Goal: Task Accomplishment & Management: Use online tool/utility

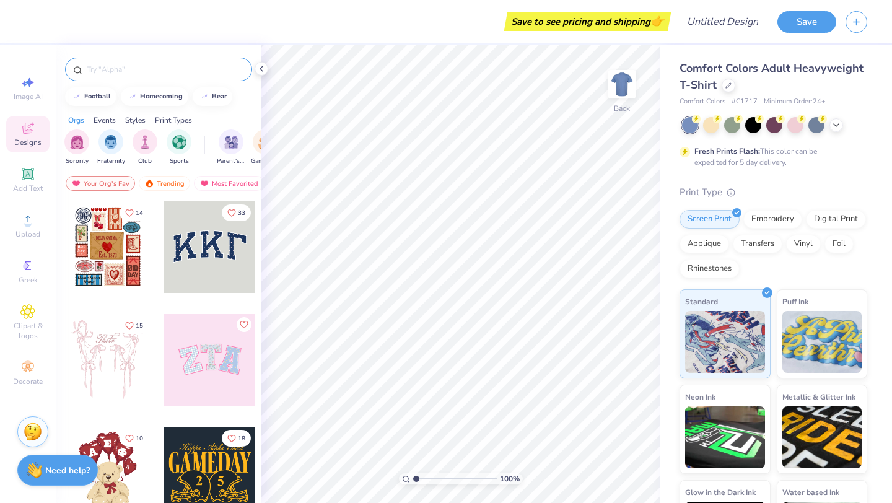
click at [127, 71] on input "text" at bounding box center [164, 69] width 159 height 12
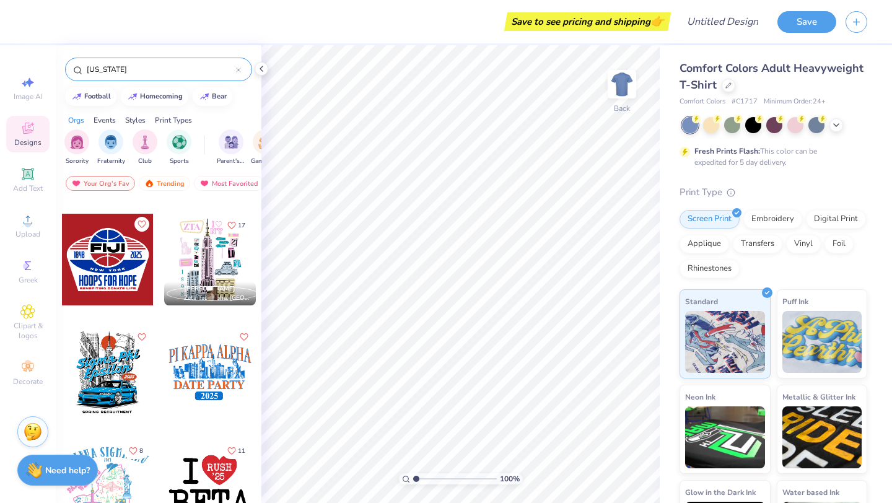
scroll to position [102, 0]
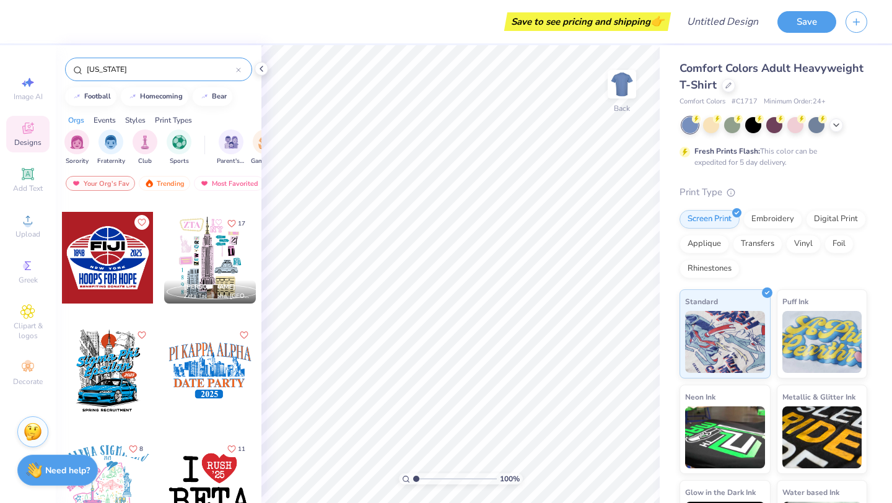
type input "[US_STATE]"
click at [206, 489] on div at bounding box center [210, 483] width 92 height 92
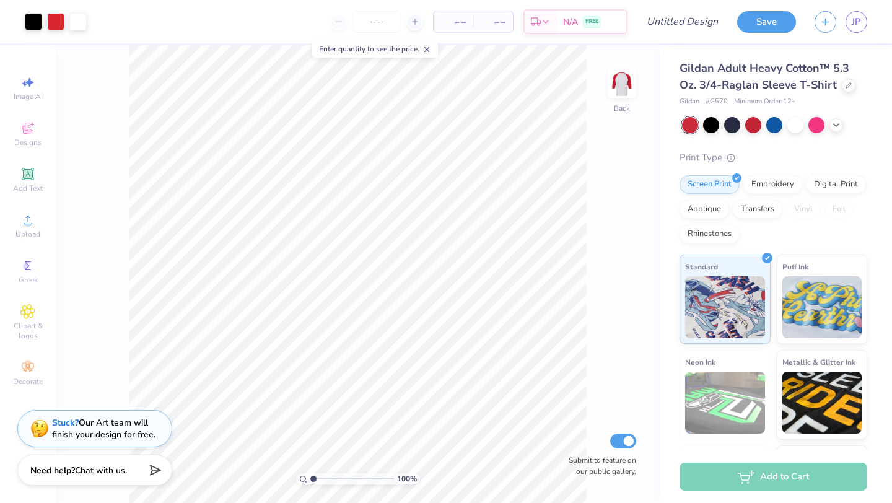
click at [431, 50] on icon at bounding box center [426, 49] width 9 height 9
click at [849, 84] on icon at bounding box center [849, 84] width 6 height 6
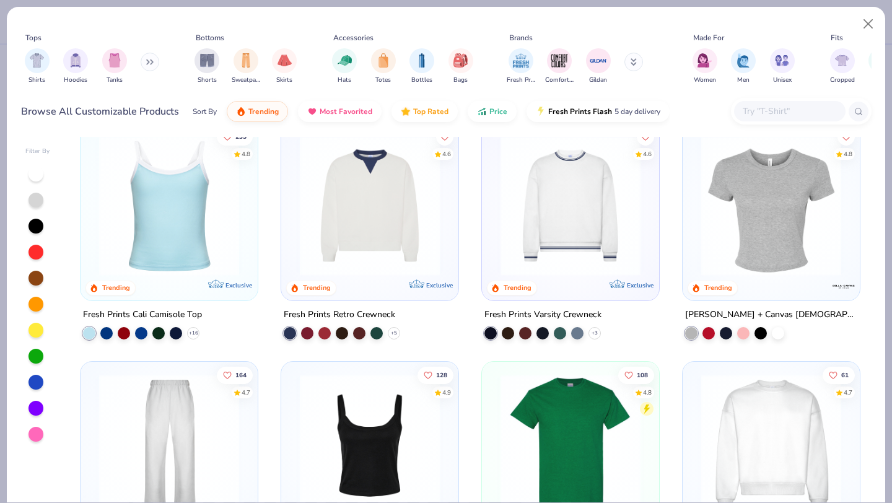
scroll to position [240, 0]
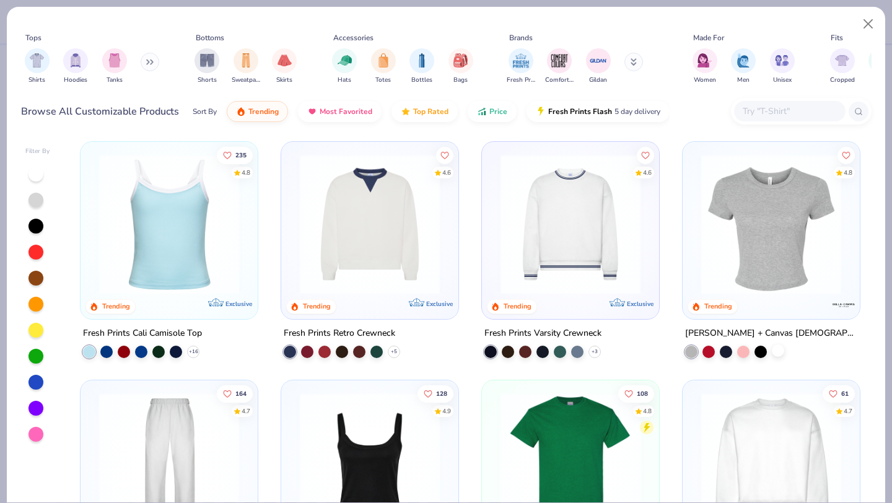
click at [777, 353] on div at bounding box center [778, 350] width 12 height 12
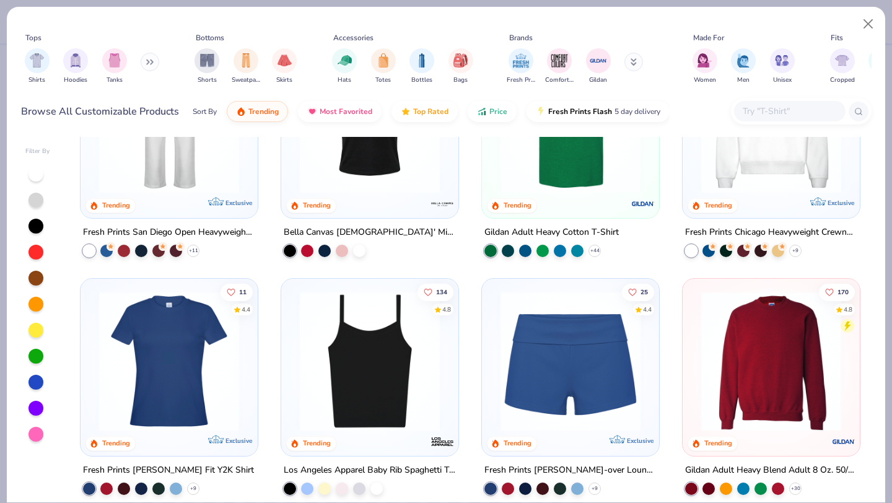
scroll to position [605, 0]
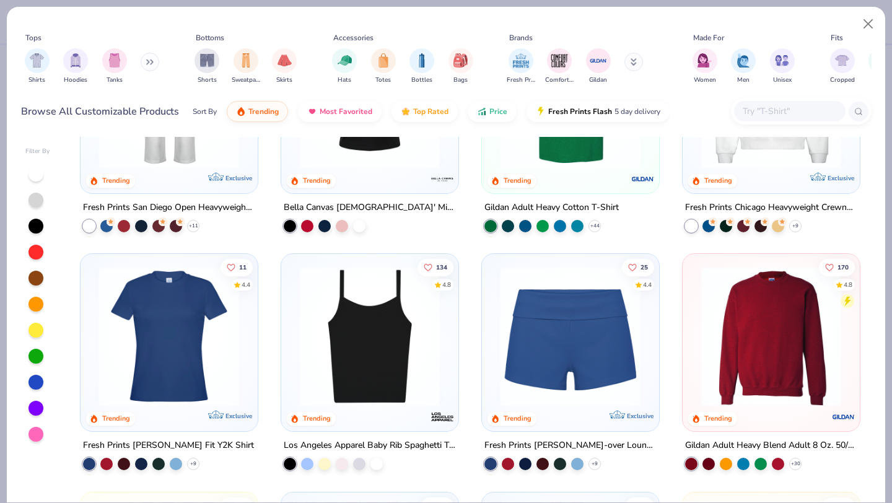
click at [36, 178] on div at bounding box center [35, 174] width 15 height 15
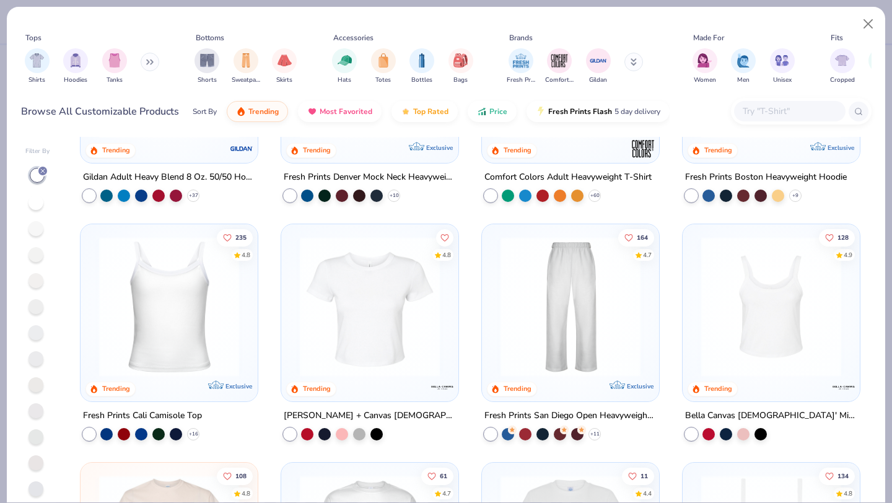
scroll to position [159, 0]
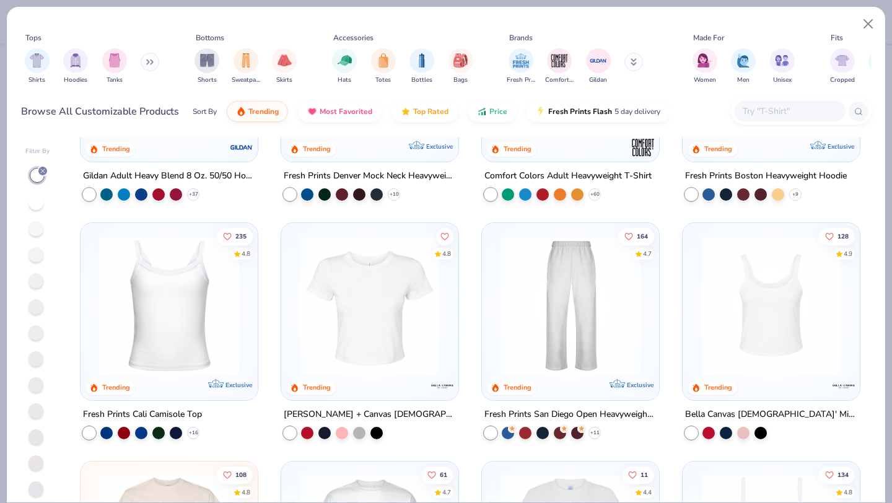
click at [426, 326] on img at bounding box center [370, 305] width 152 height 140
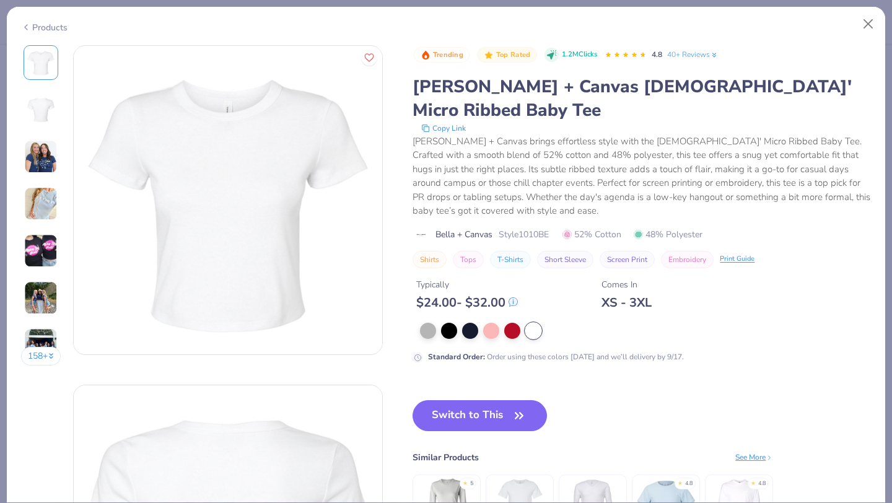
click at [44, 115] on img at bounding box center [41, 110] width 30 height 30
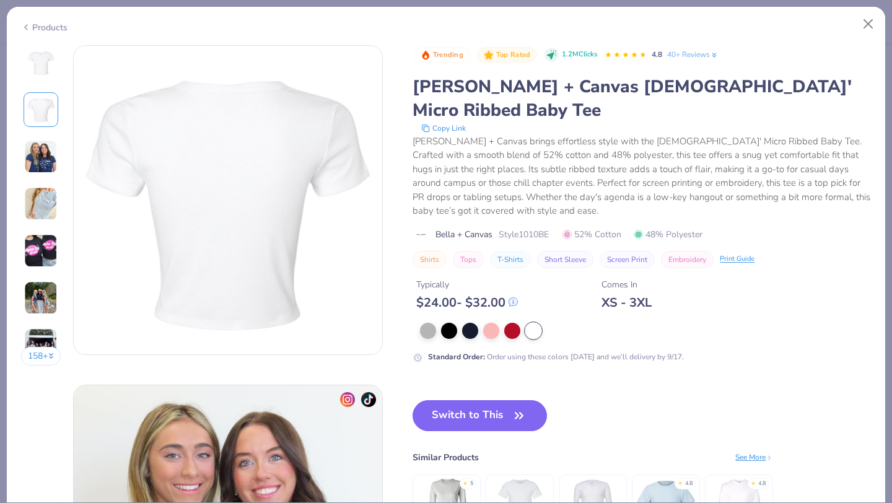
click at [46, 168] on img at bounding box center [40, 156] width 33 height 33
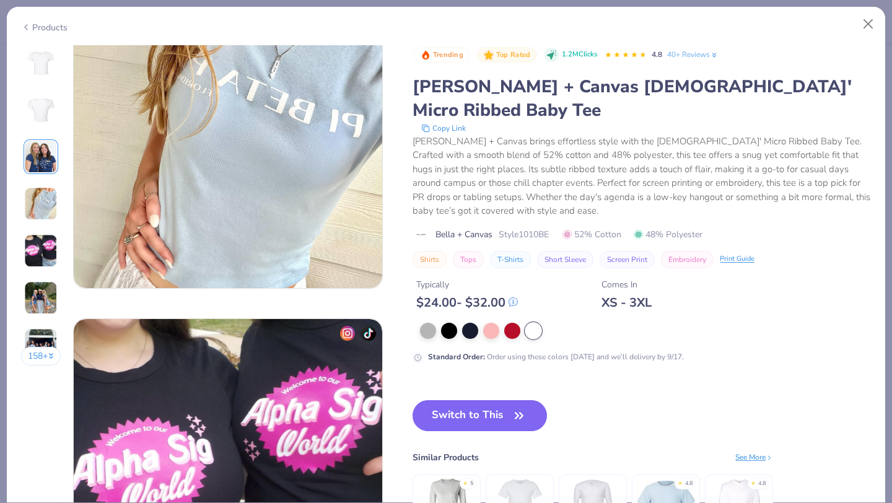
scroll to position [1083, 0]
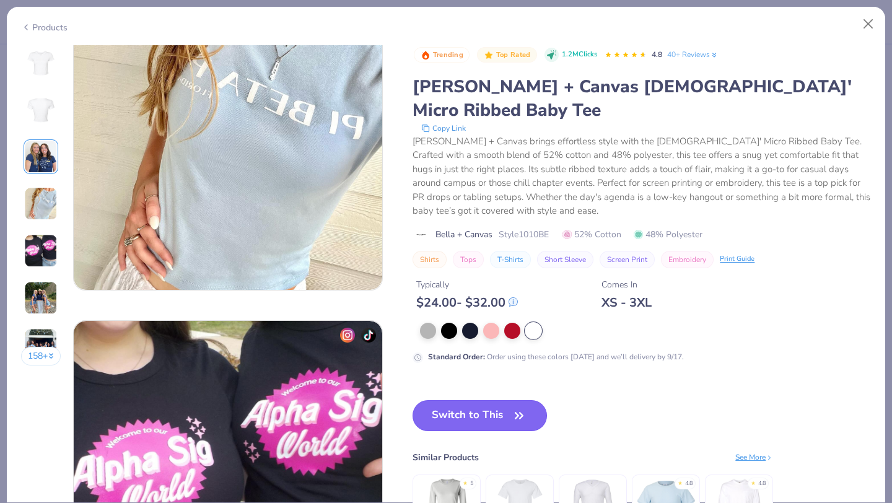
click at [517, 407] on icon "button" at bounding box center [518, 415] width 17 height 17
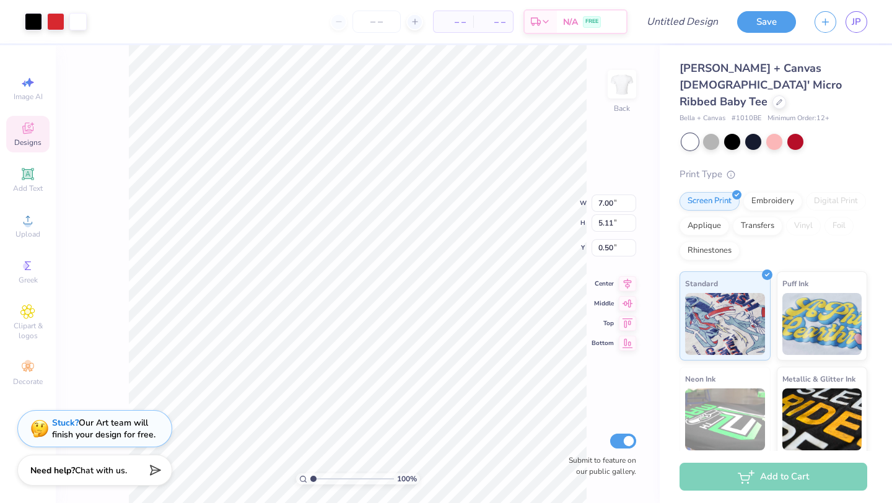
type input "1.44"
type input "2.08"
type input "0.64"
type input "2.15"
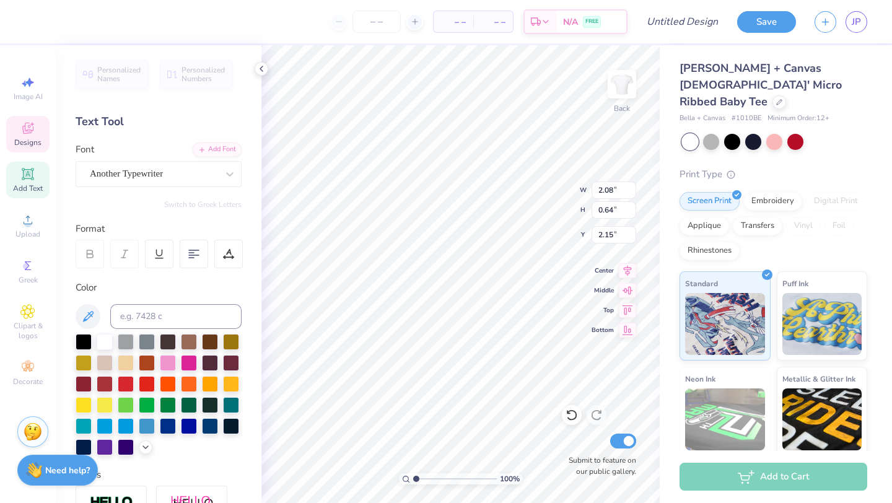
type input "0.81"
type input "0.63"
type input "2.94"
type textarea "CHI O"
type input "1.51"
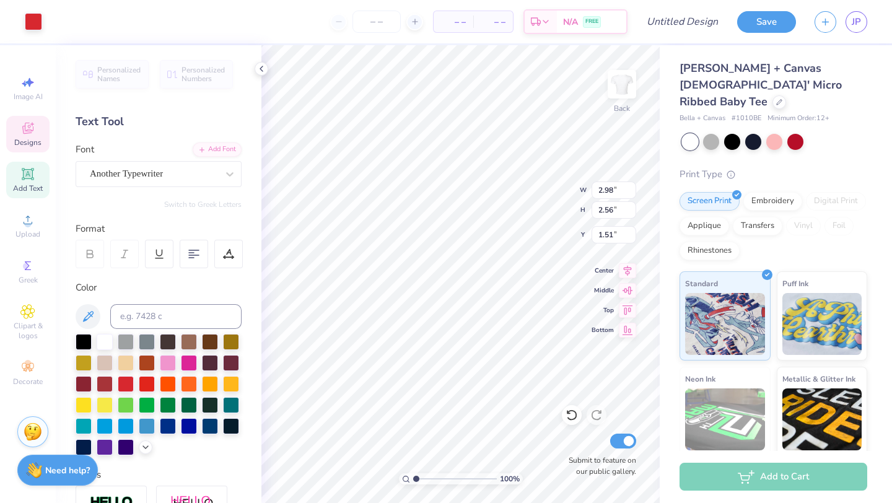
type input "7.80"
type input "2.29"
type input "4.30"
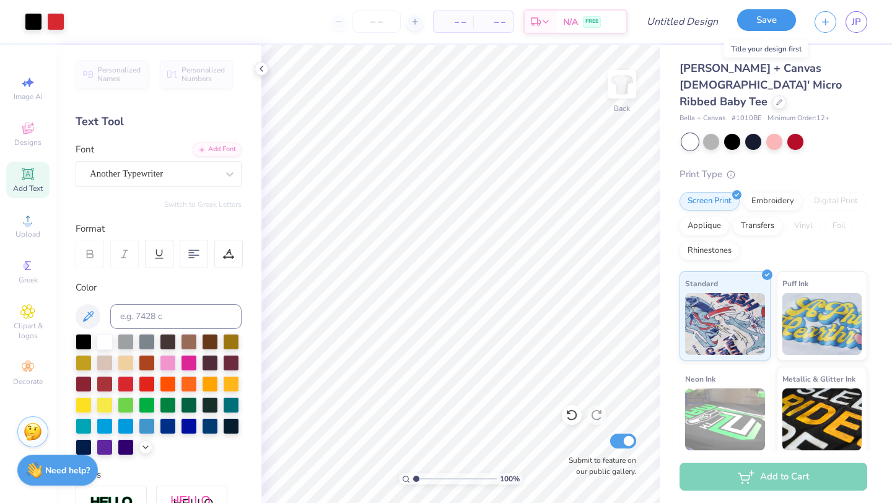
click at [765, 25] on button "Save" at bounding box center [766, 20] width 59 height 22
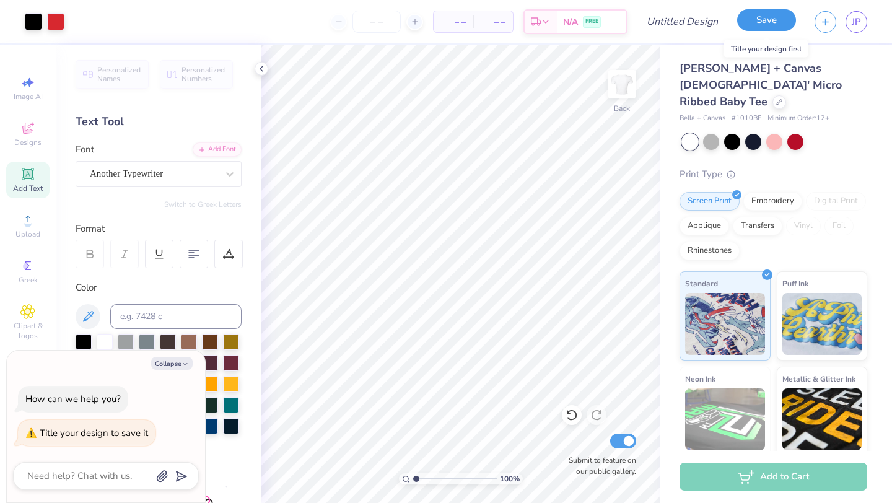
click at [768, 25] on button "Save" at bounding box center [766, 20] width 59 height 22
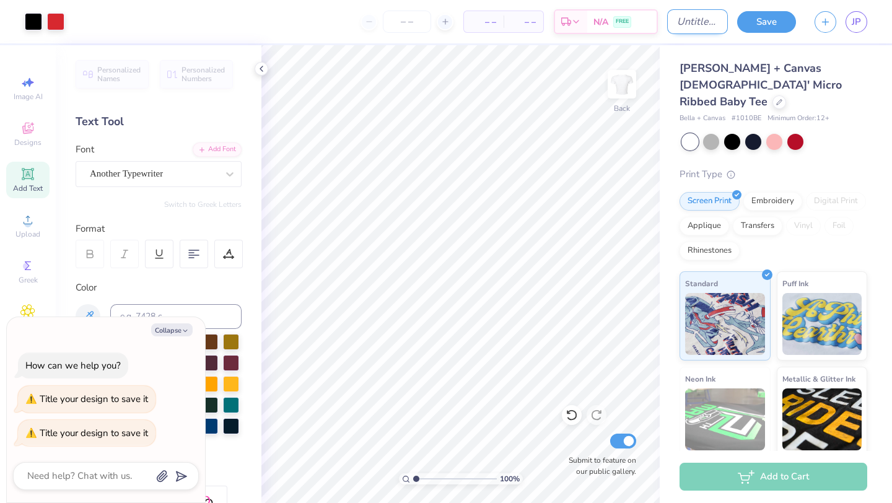
type textarea "x"
click at [678, 33] on input "Design Title" at bounding box center [697, 21] width 61 height 25
type input "i"
type textarea "x"
type input "i<"
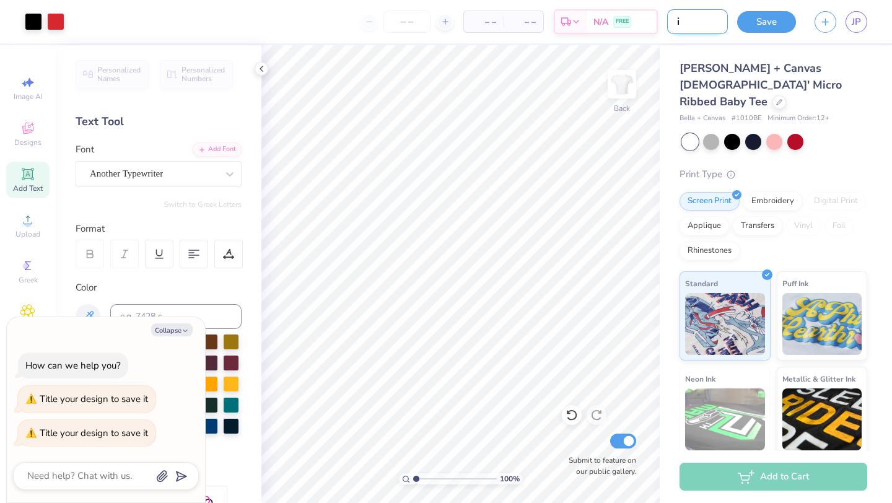
type textarea "x"
type input "i<3"
type textarea "x"
type input "i<3c"
type textarea "x"
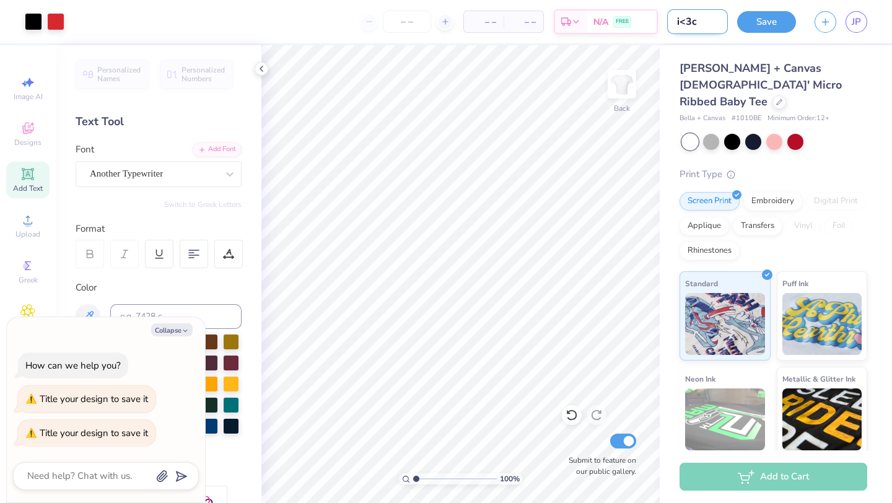
type input "i<3ch"
type textarea "x"
type input "i<3chi"
type textarea "x"
type input "i<3chio"
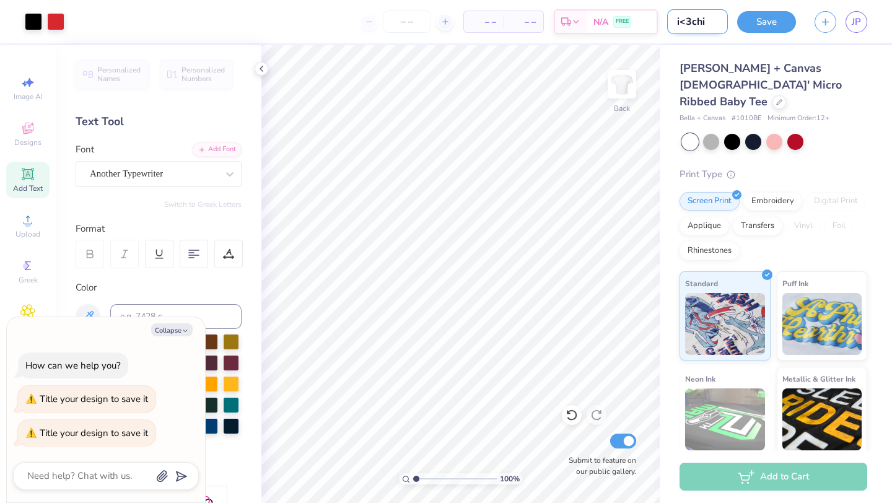
type textarea "x"
type input "i<3chio"
click at [785, 17] on button "Save" at bounding box center [766, 20] width 59 height 22
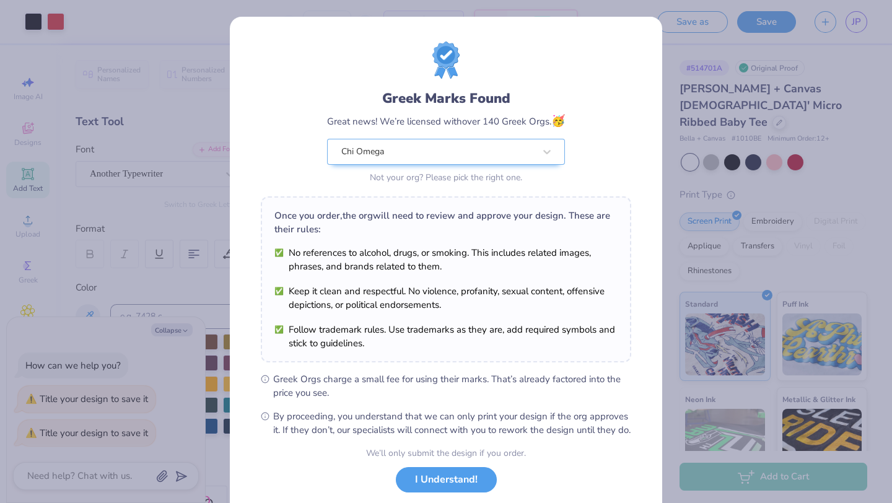
click at [669, 97] on div "Greek Marks Found Great news! We’re licensed with over 140 Greek Orgs. 🥳 Chi Om…" at bounding box center [446, 251] width 892 height 503
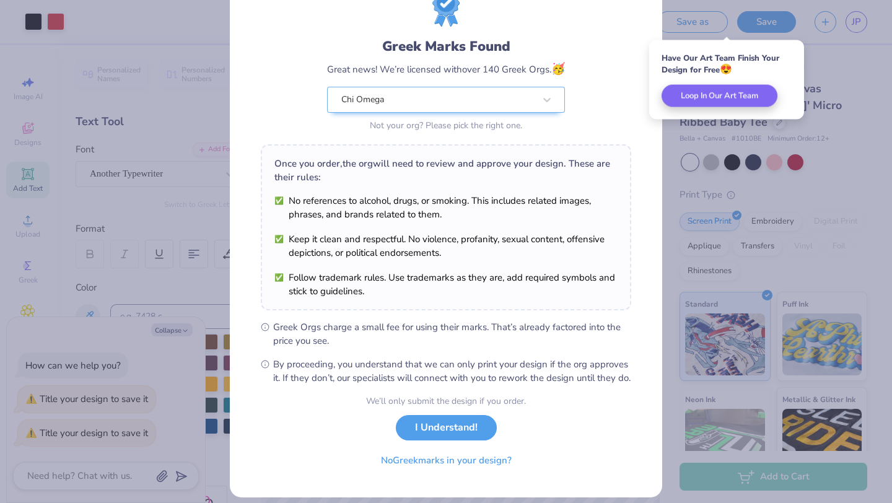
scroll to position [53, 0]
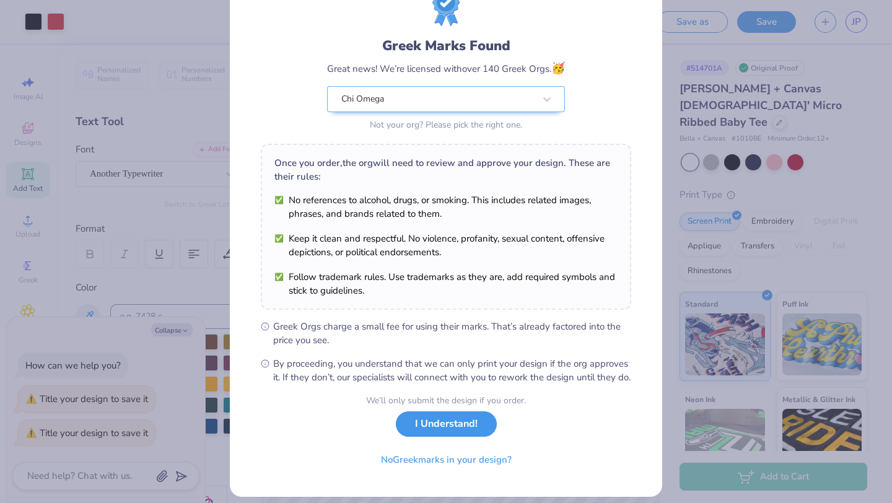
click at [461, 435] on button "I Understand!" at bounding box center [446, 423] width 101 height 25
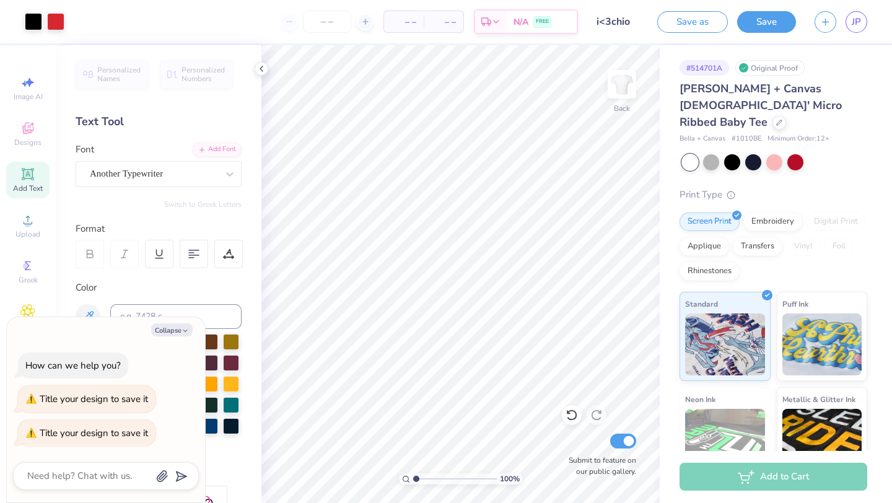
scroll to position [0, 0]
type textarea "x"
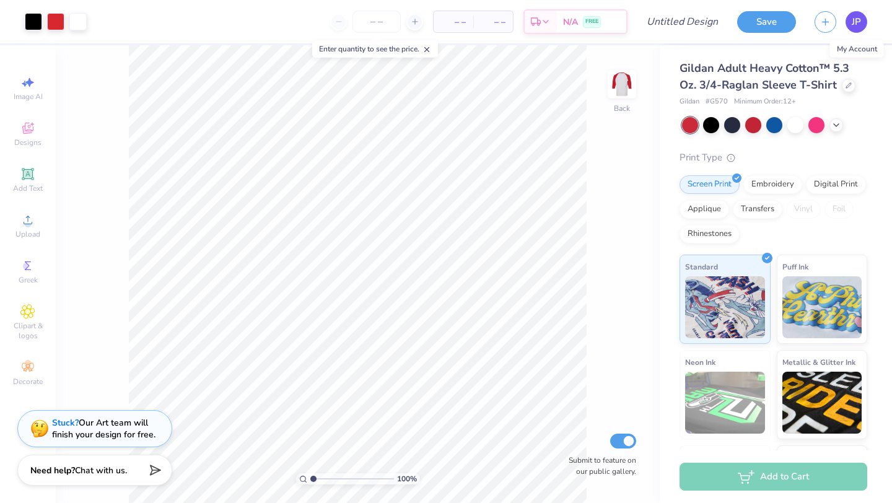
click at [854, 19] on span "JP" at bounding box center [856, 22] width 9 height 14
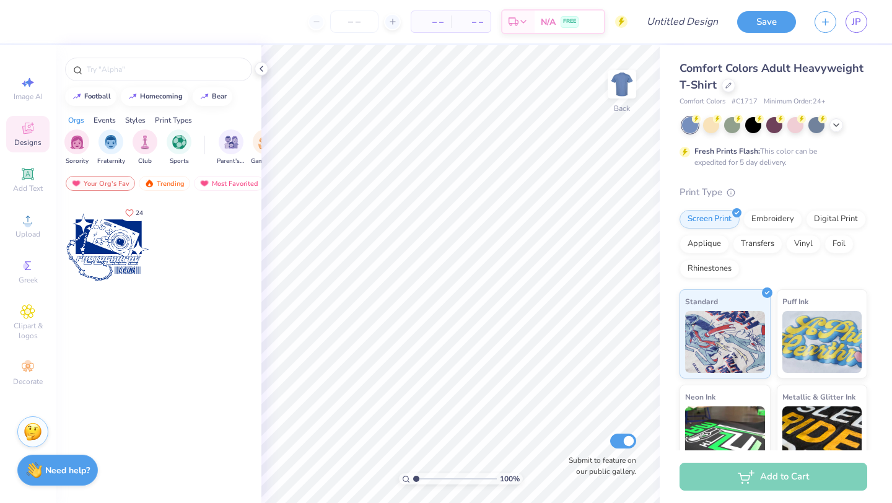
click at [100, 248] on div at bounding box center [108, 247] width 92 height 92
